Goal: Task Accomplishment & Management: Use online tool/utility

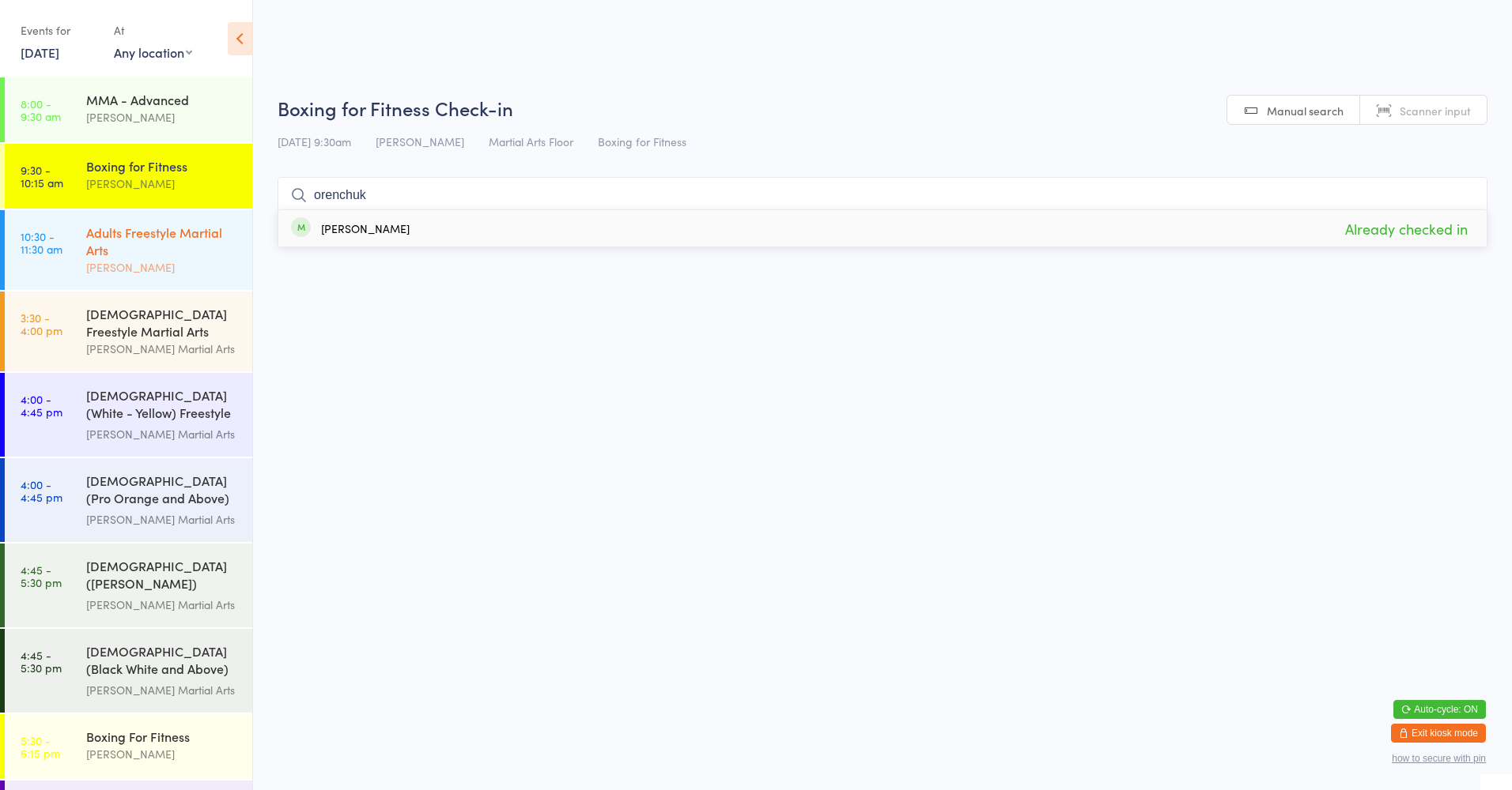
type input "orenchuk"
click at [79, 235] on link "10:30 - 11:30 am Adults Freestyle Martial Arts [PERSON_NAME]" at bounding box center [128, 250] width 247 height 80
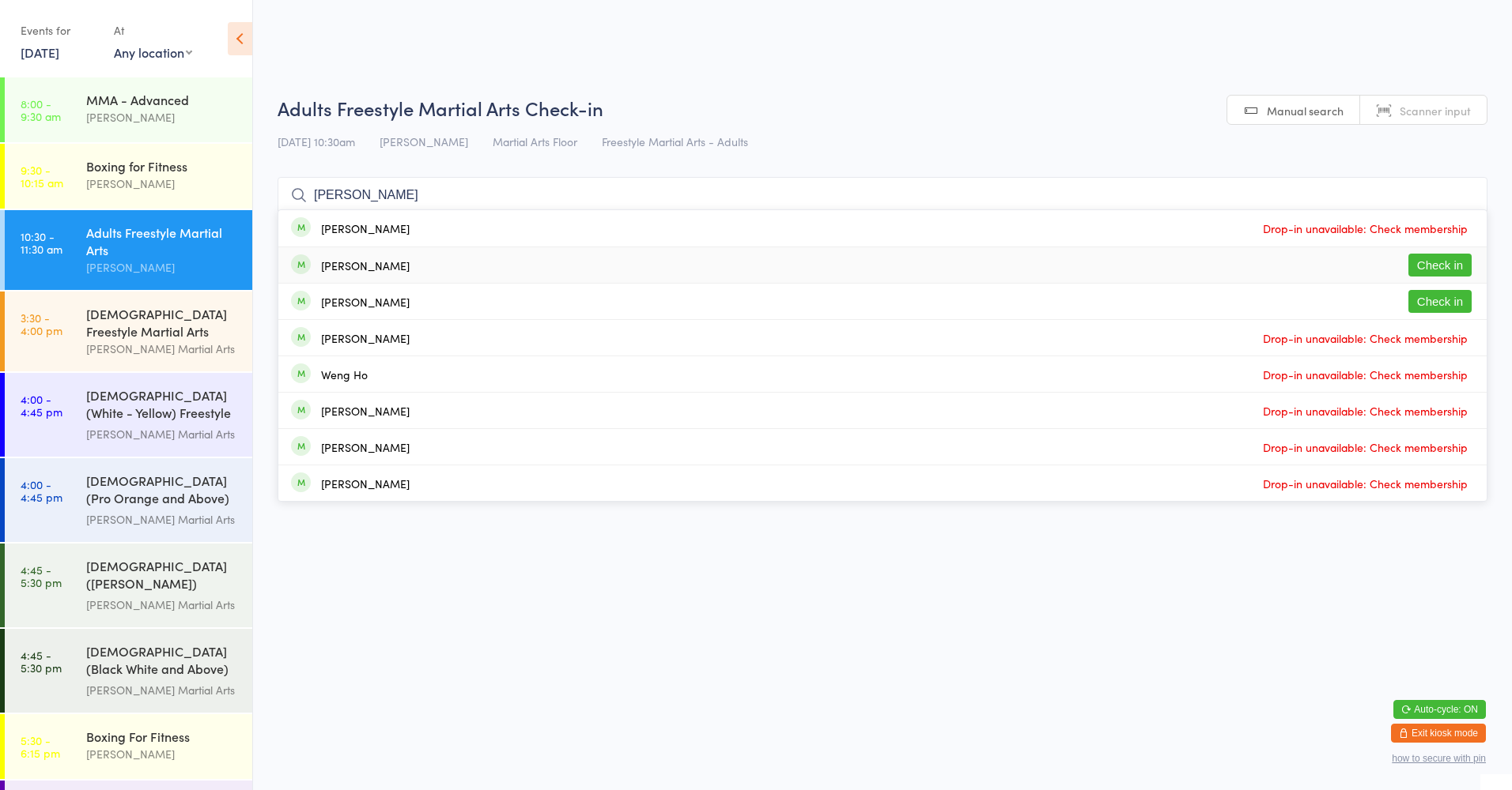
type input "[PERSON_NAME]"
click at [1426, 262] on button "Check in" at bounding box center [1439, 265] width 63 height 23
type input "[PERSON_NAME]"
click at [1428, 301] on button "Check in" at bounding box center [1439, 301] width 63 height 23
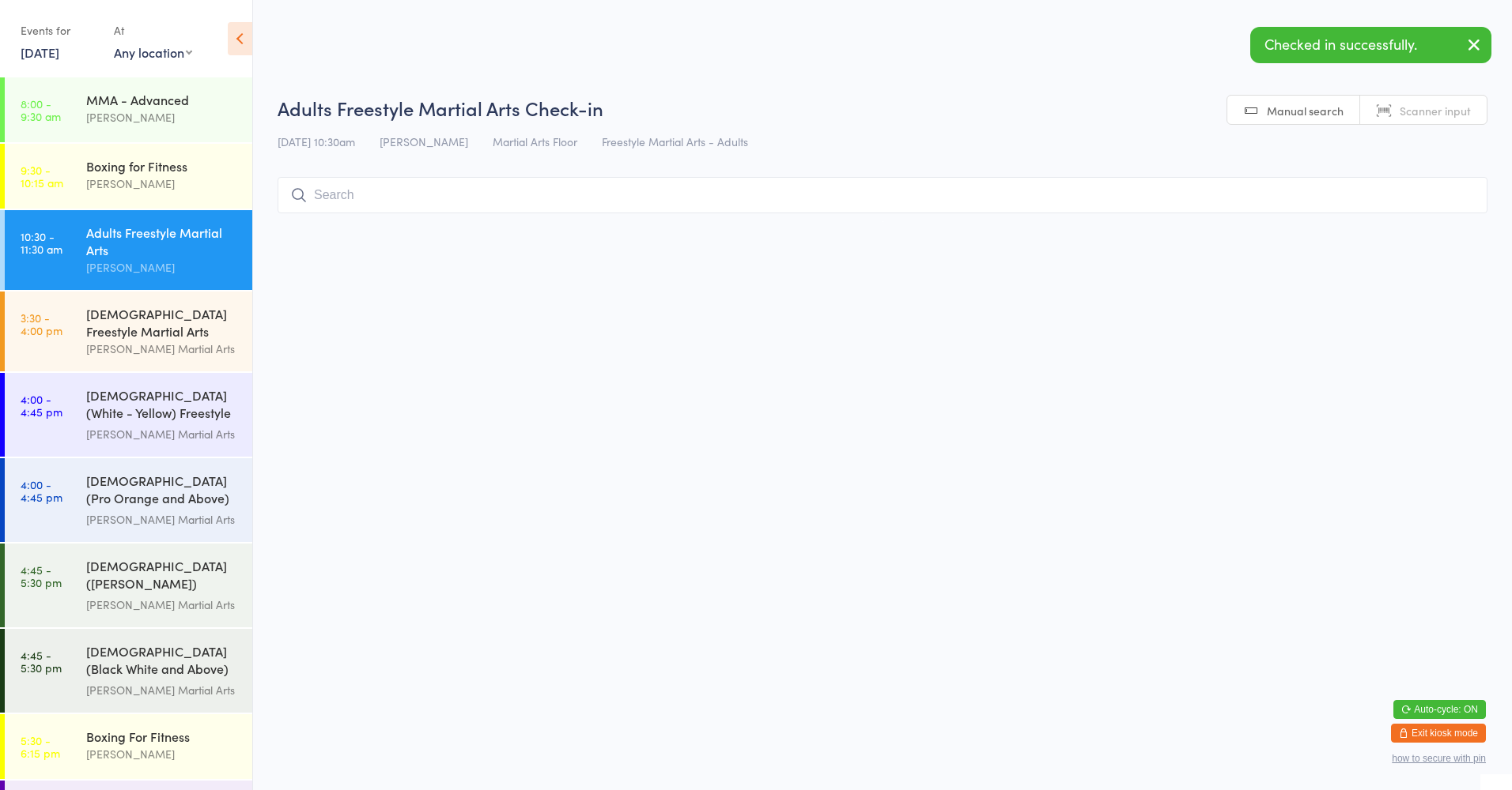
click at [863, 205] on input "search" at bounding box center [883, 195] width 1210 height 37
type input "[PERSON_NAME]"
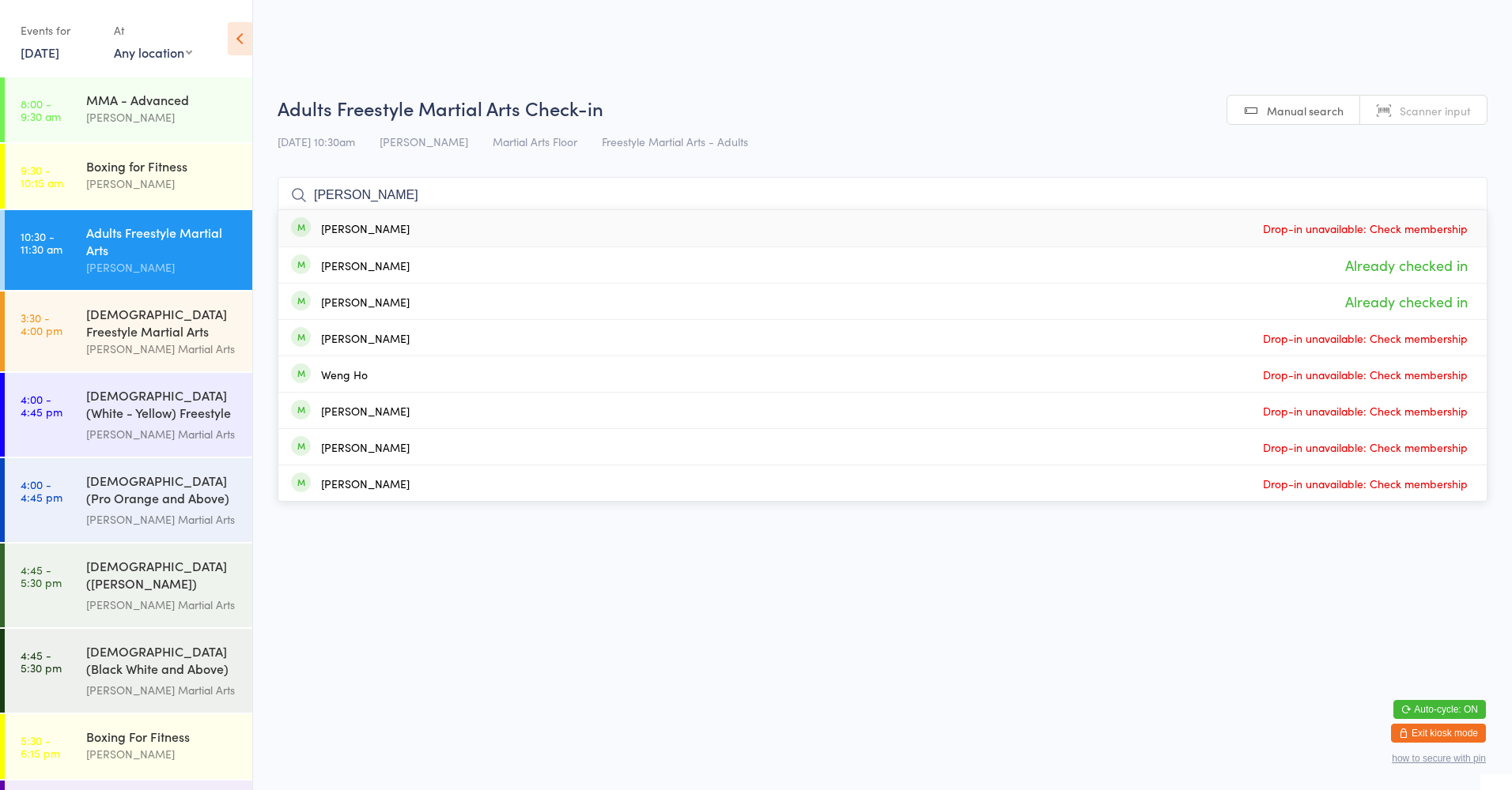
click at [1462, 198] on input "[PERSON_NAME]" at bounding box center [883, 195] width 1210 height 37
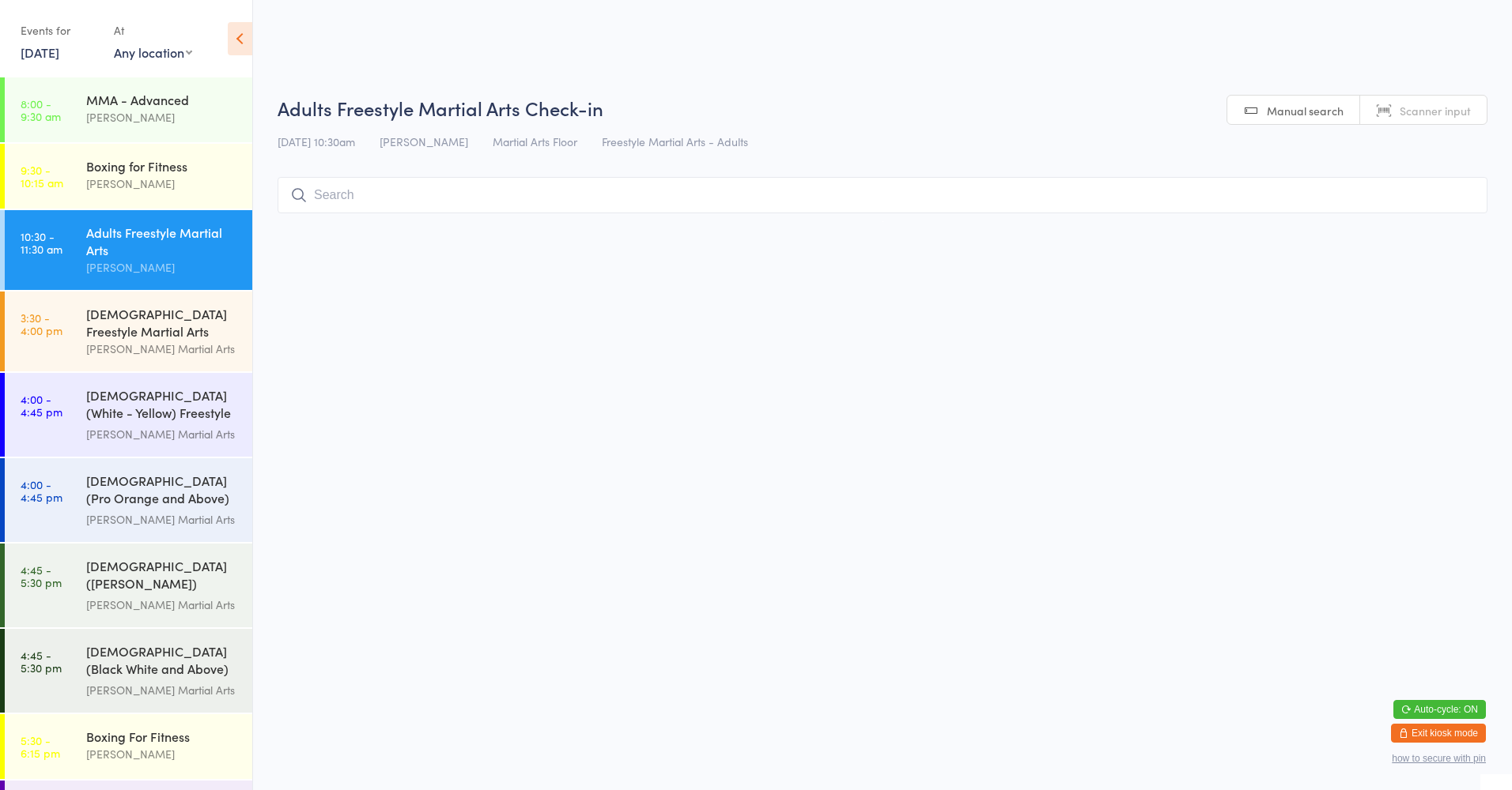
click at [415, 250] on html "You have now entered Kiosk Mode. Members will be able to check themselves in us…" at bounding box center [756, 395] width 1512 height 790
click at [433, 200] on input "search" at bounding box center [883, 195] width 1210 height 37
type input "[PERSON_NAME]"
click at [991, 232] on div "[PERSON_NAME] Drop in" at bounding box center [883, 229] width 1208 height 37
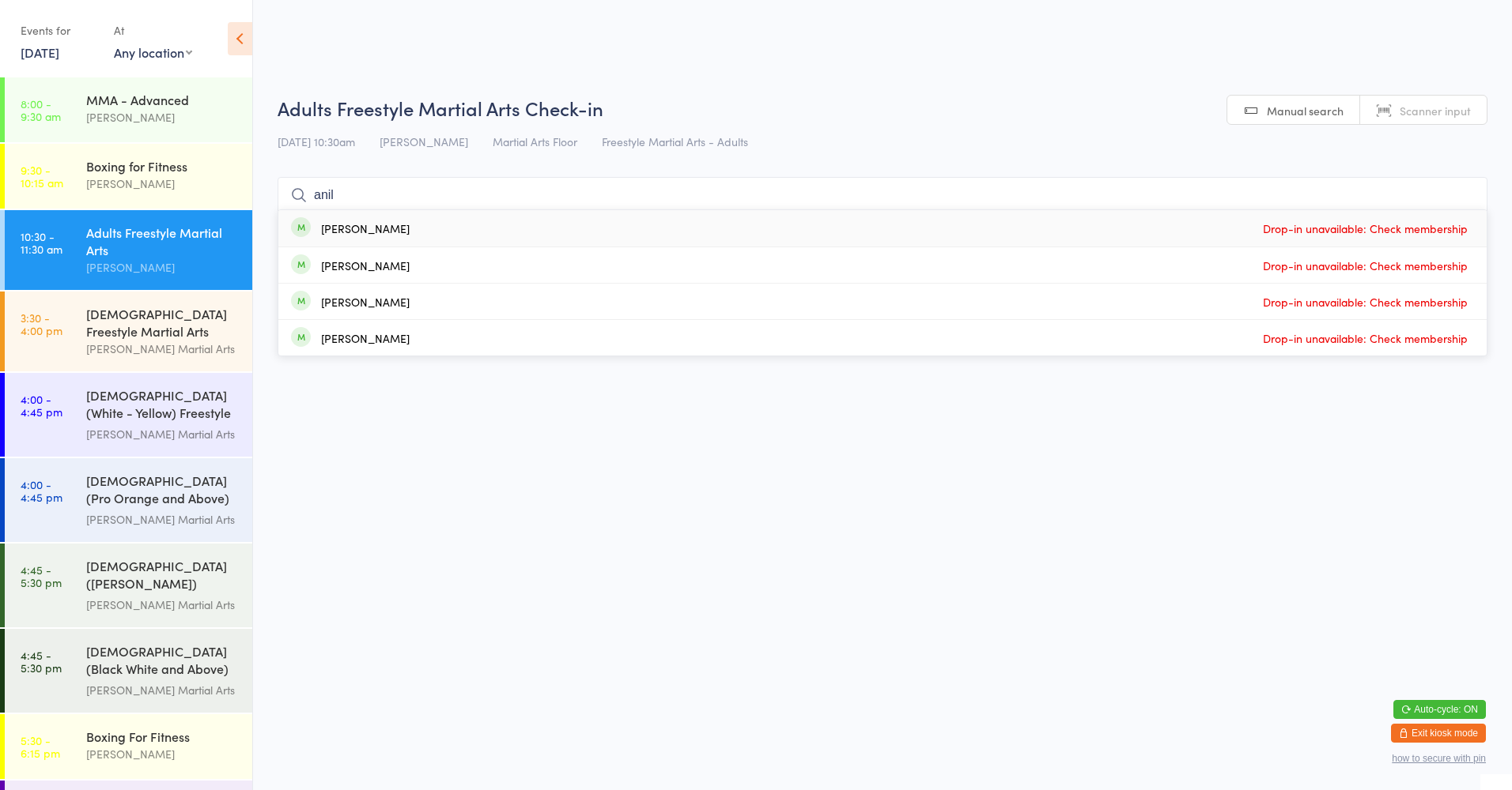
type input "anil"
click at [369, 230] on div "[PERSON_NAME]" at bounding box center [365, 228] width 88 height 12
type input "[PERSON_NAME]"
click at [1456, 219] on button "Drop in" at bounding box center [1439, 229] width 63 height 23
type input "[PERSON_NAME]"
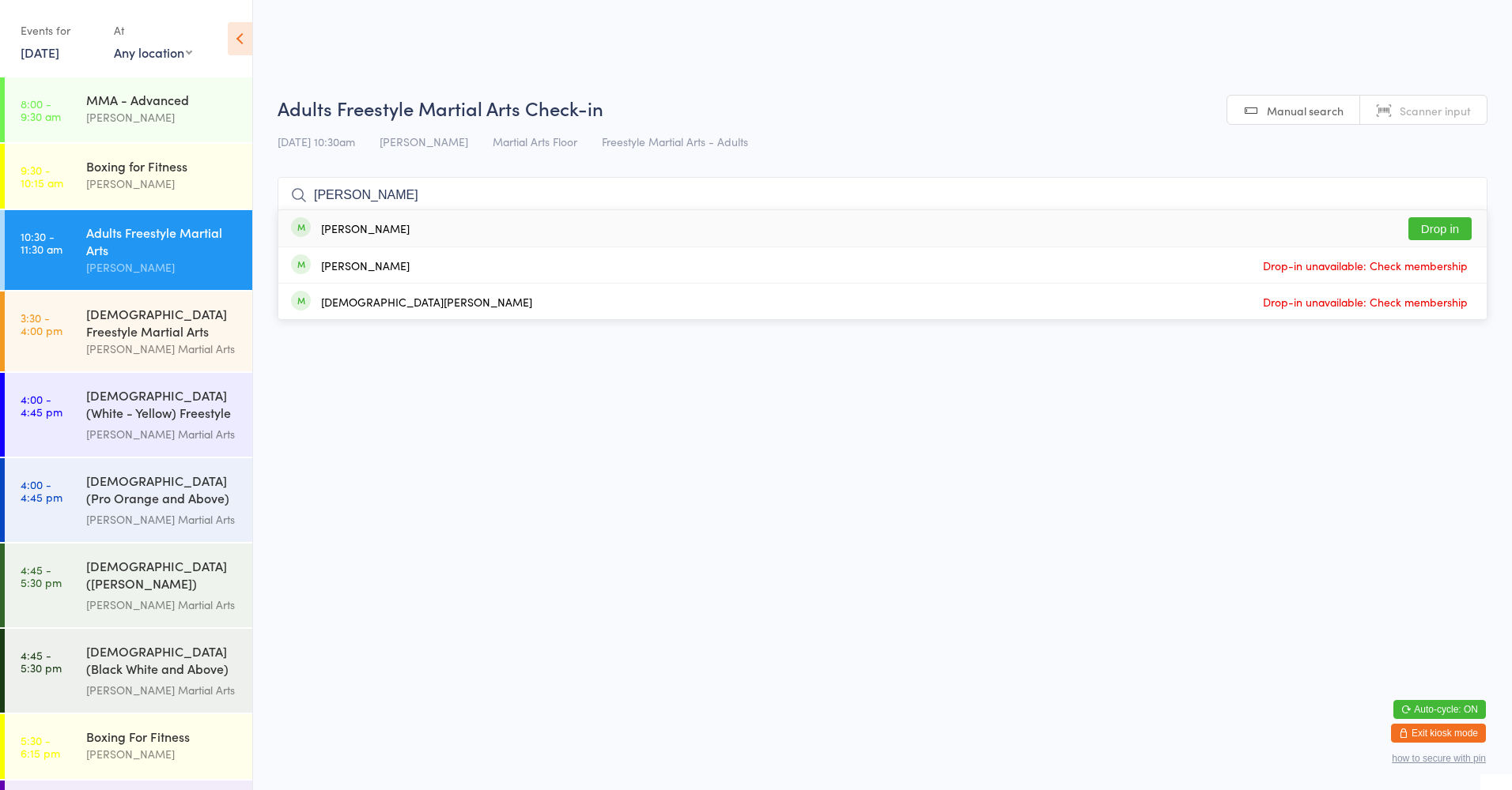
click at [1426, 239] on button "Drop in" at bounding box center [1439, 229] width 63 height 23
type input "bree"
click at [1448, 229] on button "Check in" at bounding box center [1439, 229] width 63 height 23
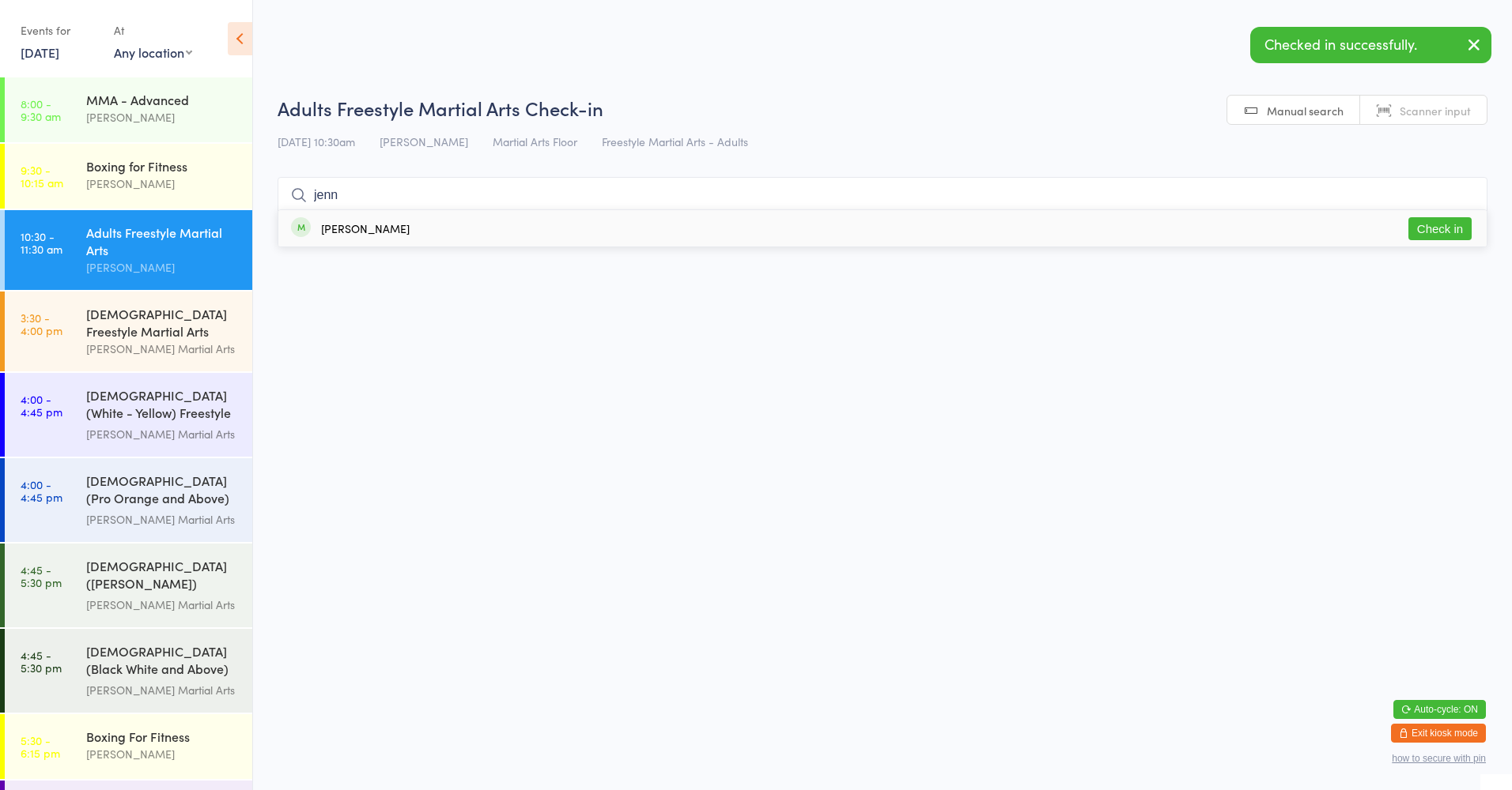
type input "jenn"
click at [1418, 223] on button "Check in" at bounding box center [1439, 229] width 63 height 23
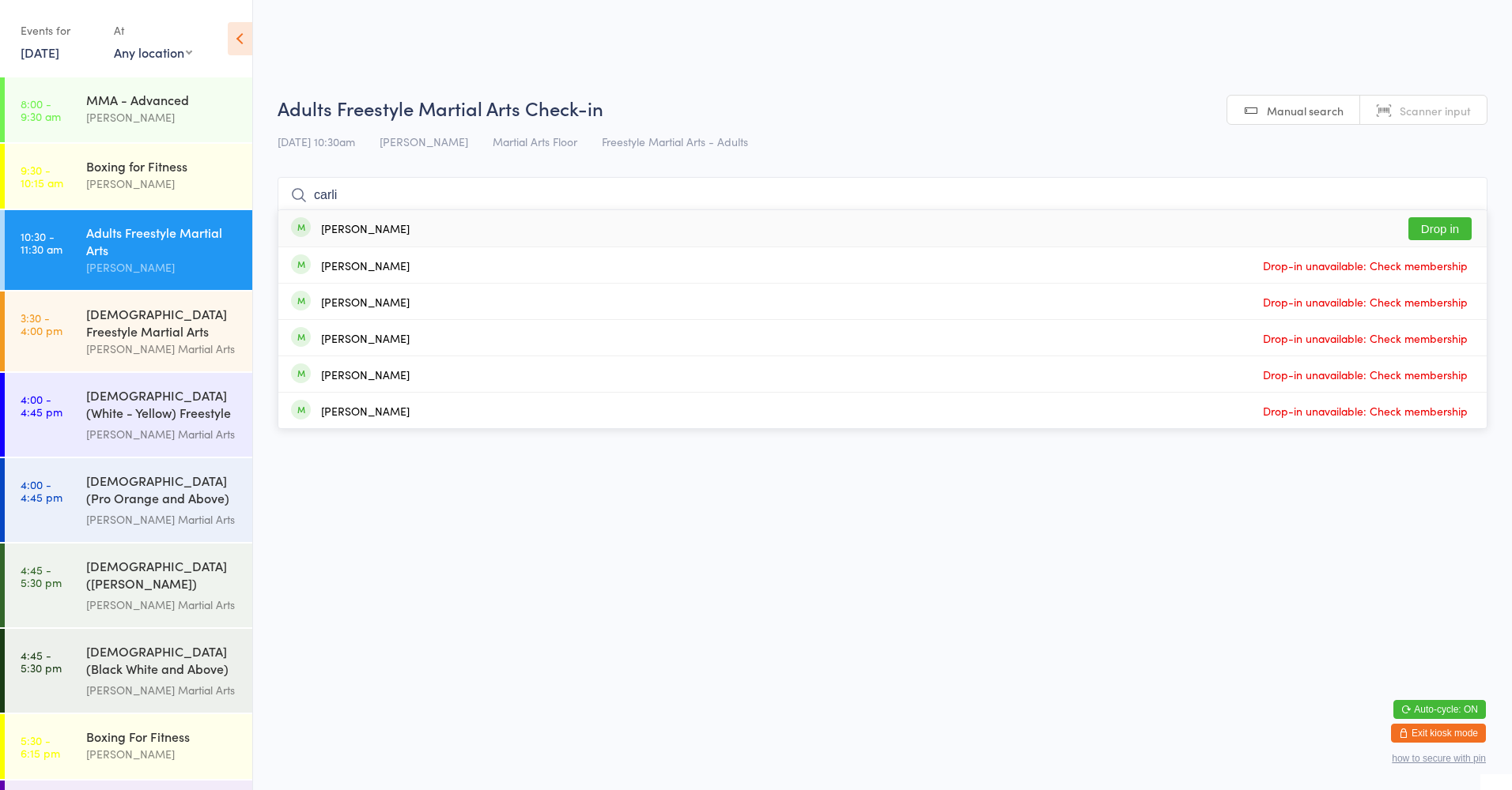
type input "carli"
click at [350, 230] on div "[PERSON_NAME]" at bounding box center [365, 228] width 88 height 12
